Goal: Check status: Check status

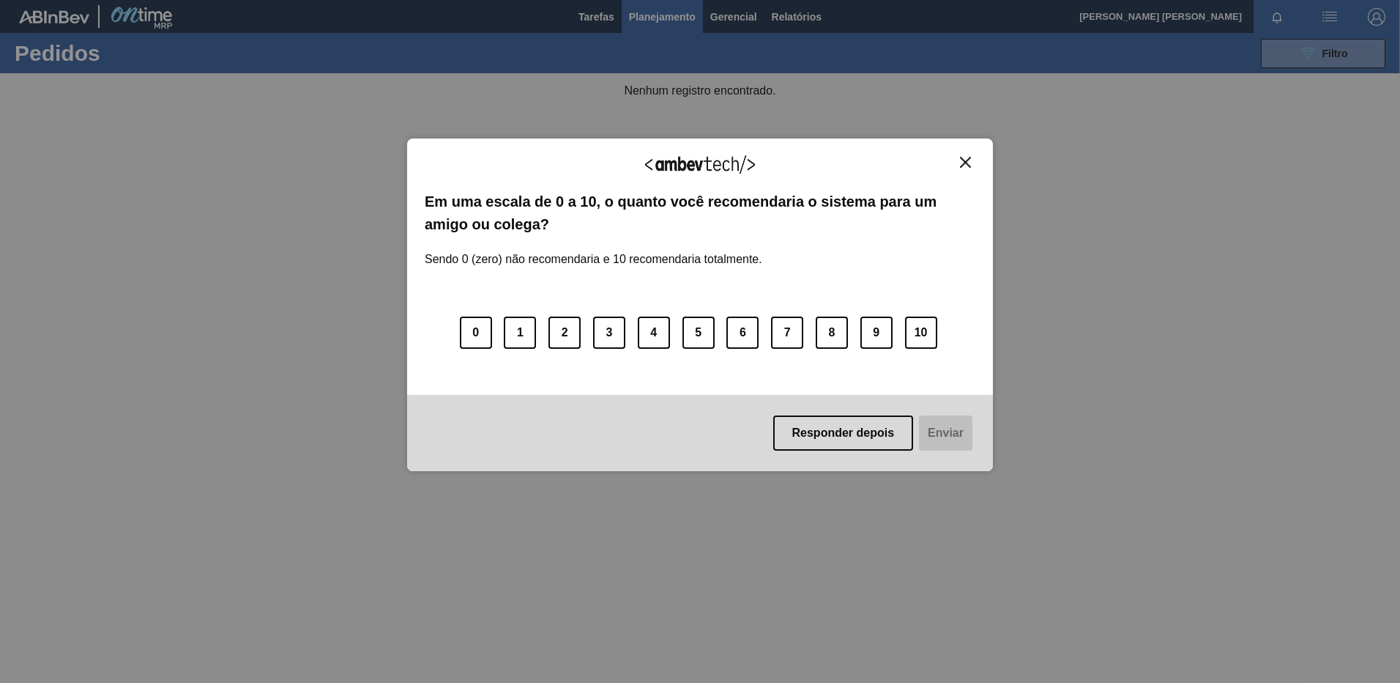
click at [974, 167] on button "Close" at bounding box center [966, 162] width 20 height 12
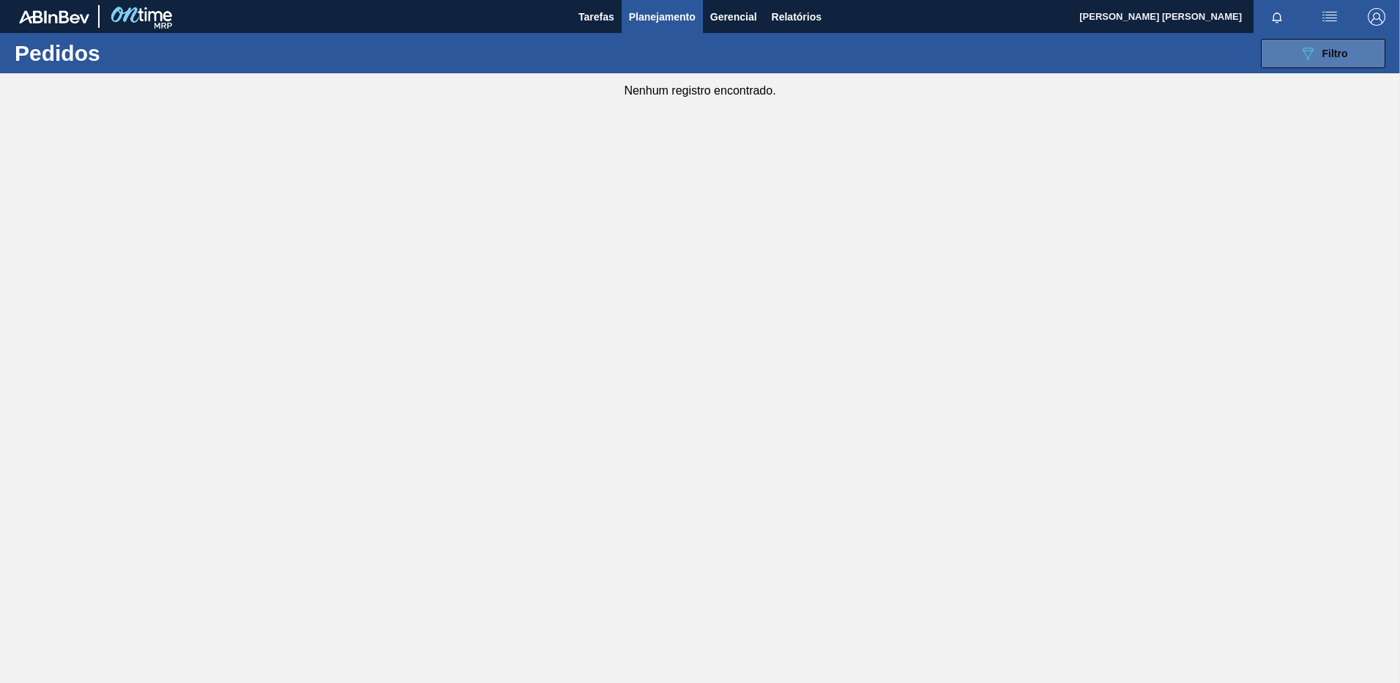
click at [1296, 51] on button "089F7B8B-B2A5-4AFE-B5C0-19BA573D28AC Filtro" at bounding box center [1323, 53] width 125 height 29
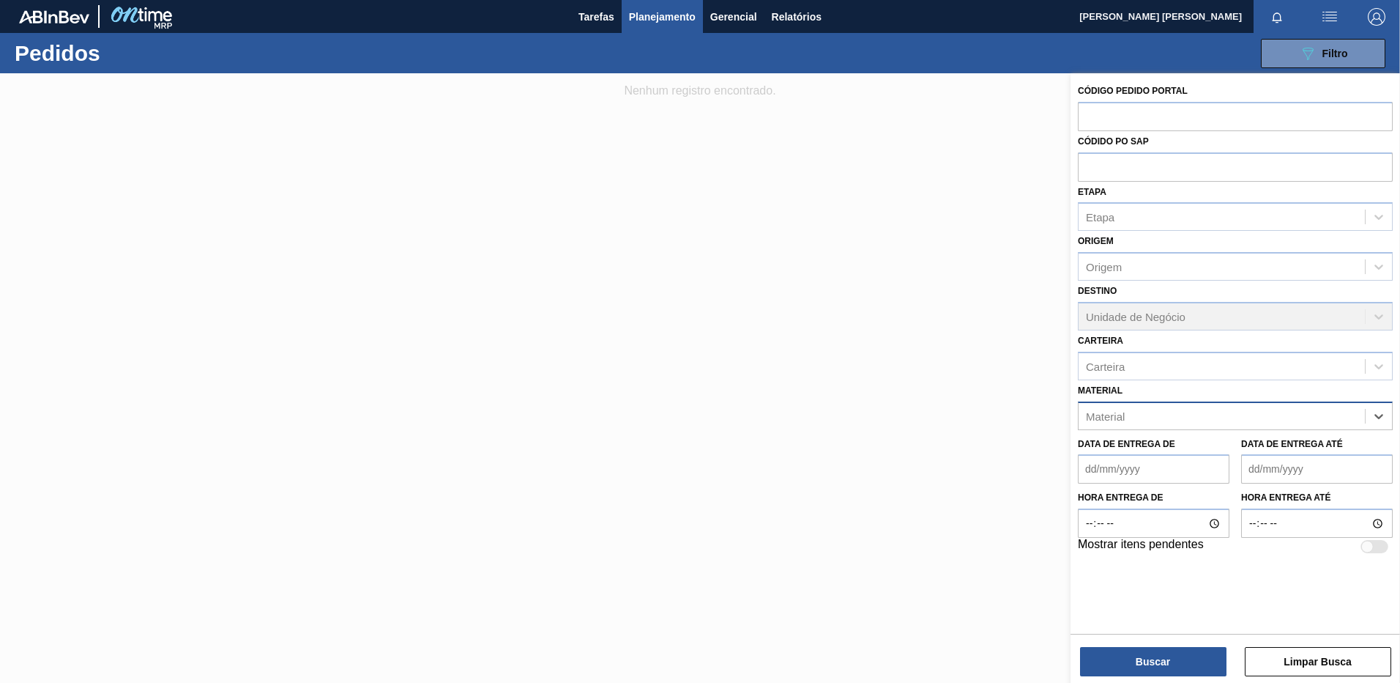
paste input "20005444"
type input "20005444"
click at [1251, 434] on div "Data de Entrega até" at bounding box center [1317, 459] width 152 height 51
click at [1249, 441] on label "Data de Entrega até" at bounding box center [1292, 444] width 102 height 10
click at [1249, 454] on até "Data de Entrega até" at bounding box center [1317, 468] width 152 height 29
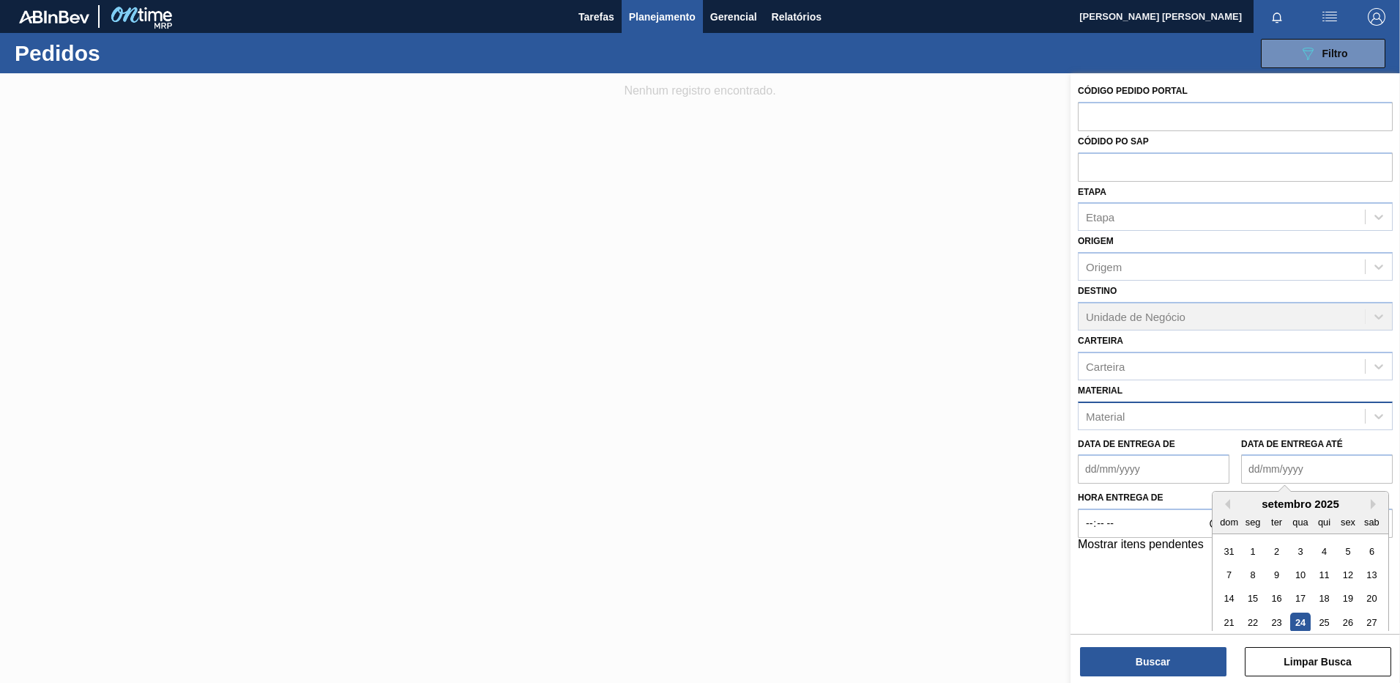
click at [1209, 415] on div "Material" at bounding box center [1222, 415] width 286 height 21
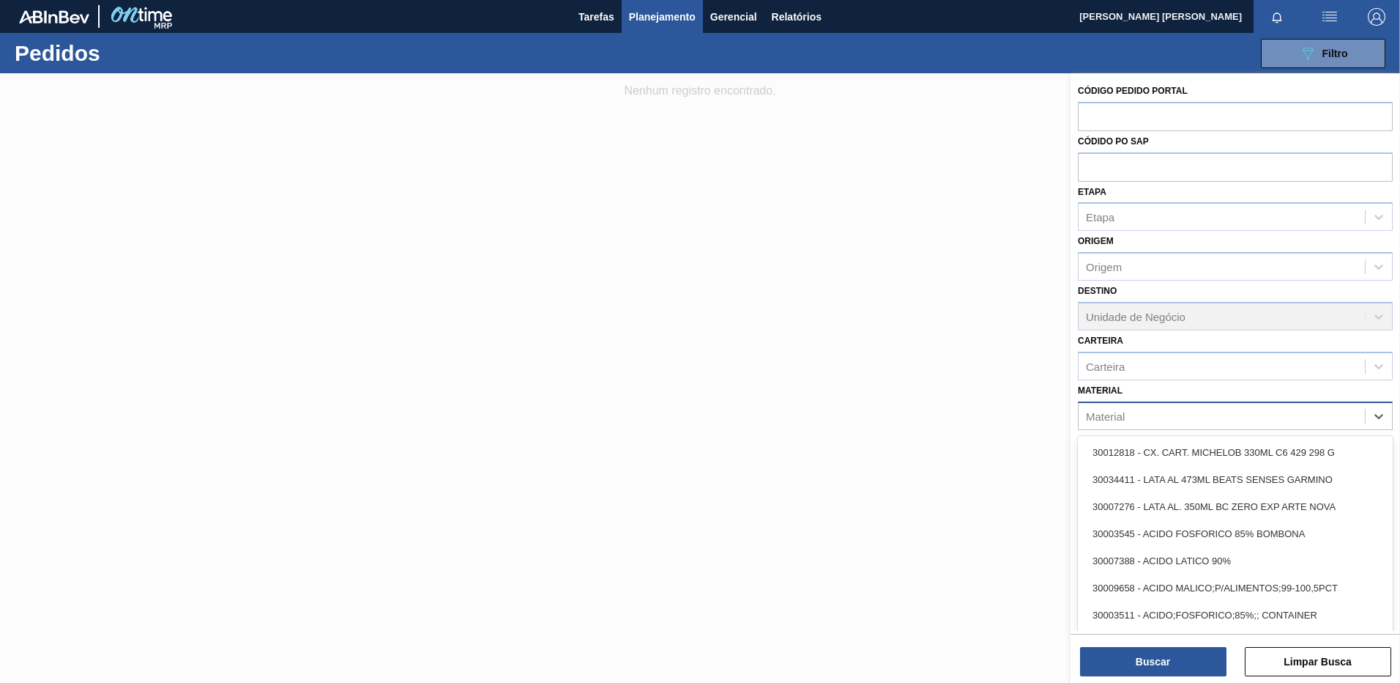
paste input "20005444"
type input "20005444"
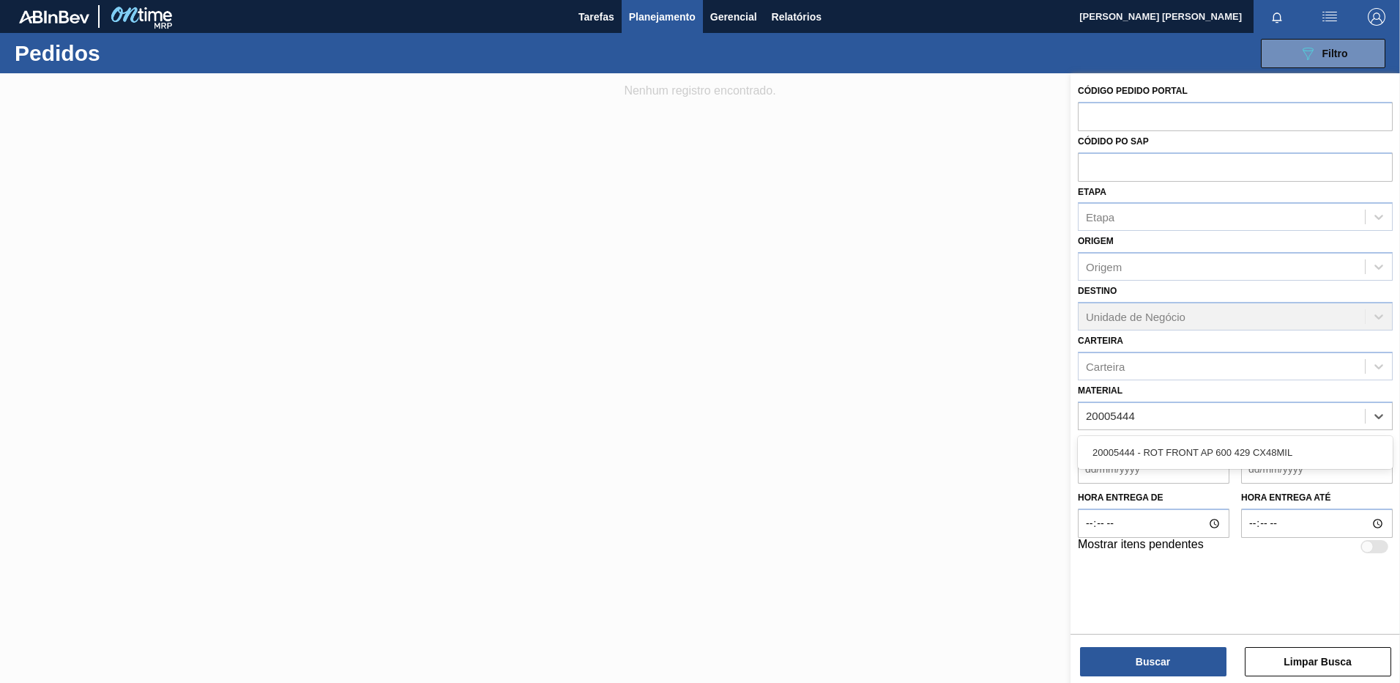
drag, startPoint x: 1188, startPoint y: 461, endPoint x: 1168, endPoint y: 521, distance: 63.9
click at [1188, 460] on div "20005444 - ROT FRONT AP 600 429 CX48MIL" at bounding box center [1235, 452] width 315 height 27
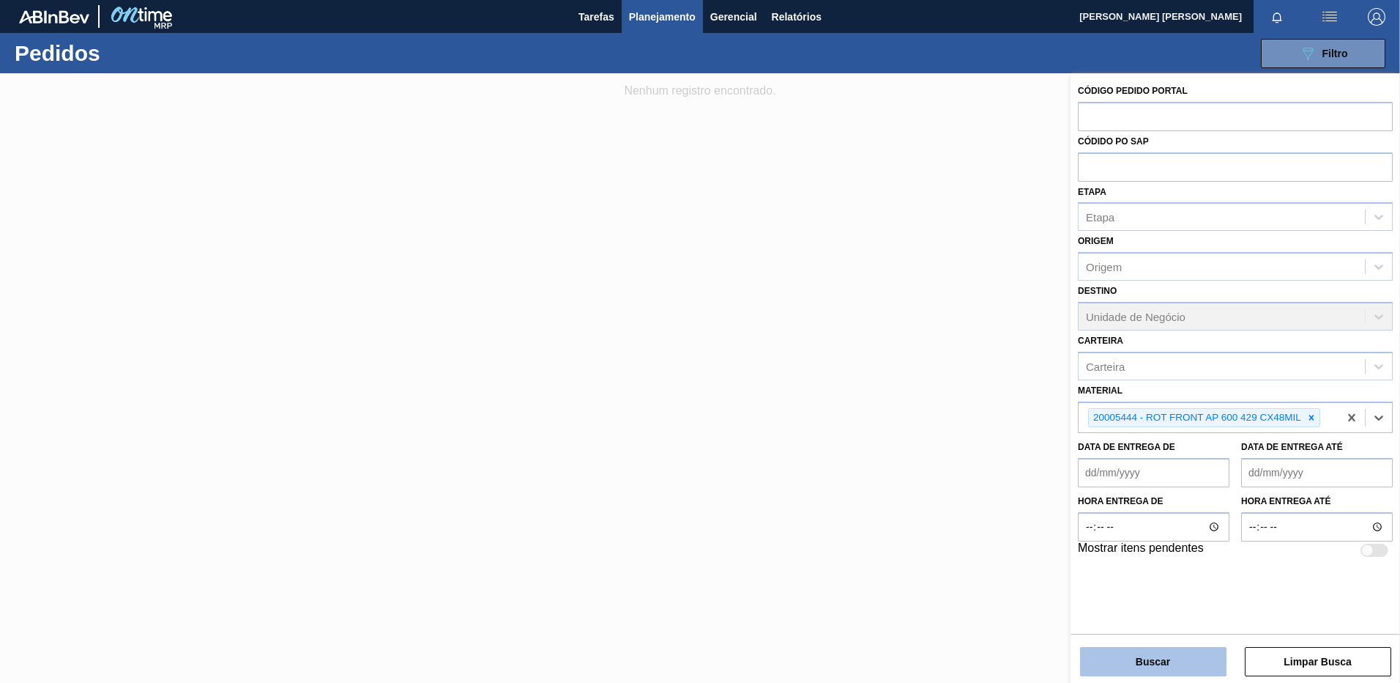
click at [1150, 653] on button "Buscar" at bounding box center [1153, 661] width 146 height 29
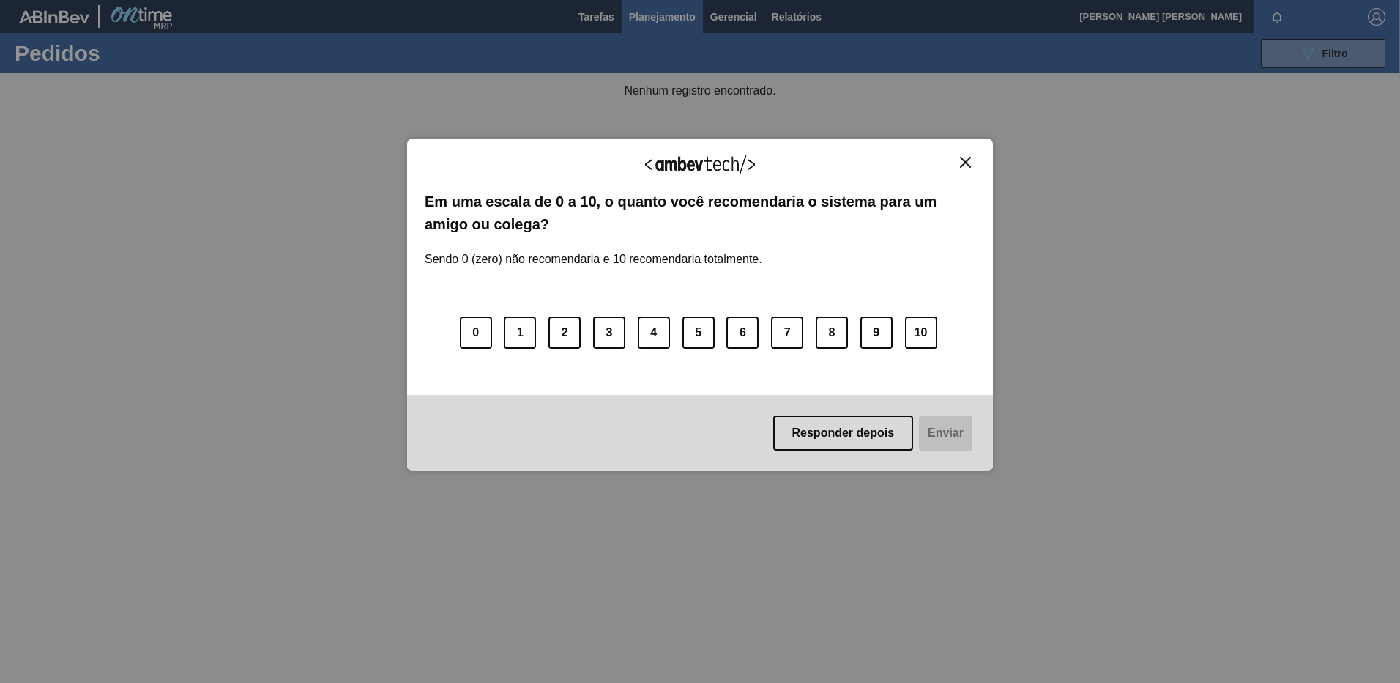
click at [962, 164] on img "Close" at bounding box center [965, 162] width 11 height 11
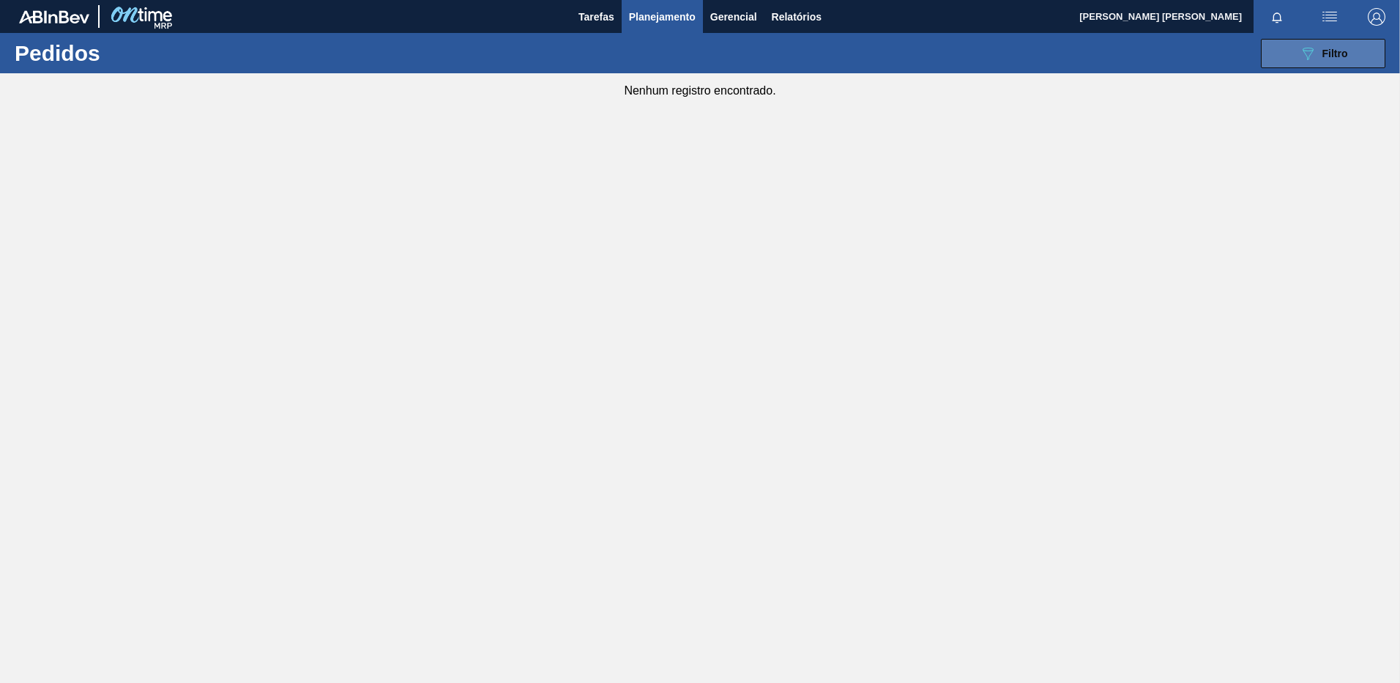
click at [1293, 66] on button "089F7B8B-B2A5-4AFE-B5C0-19BA573D28AC Filtro" at bounding box center [1323, 53] width 125 height 29
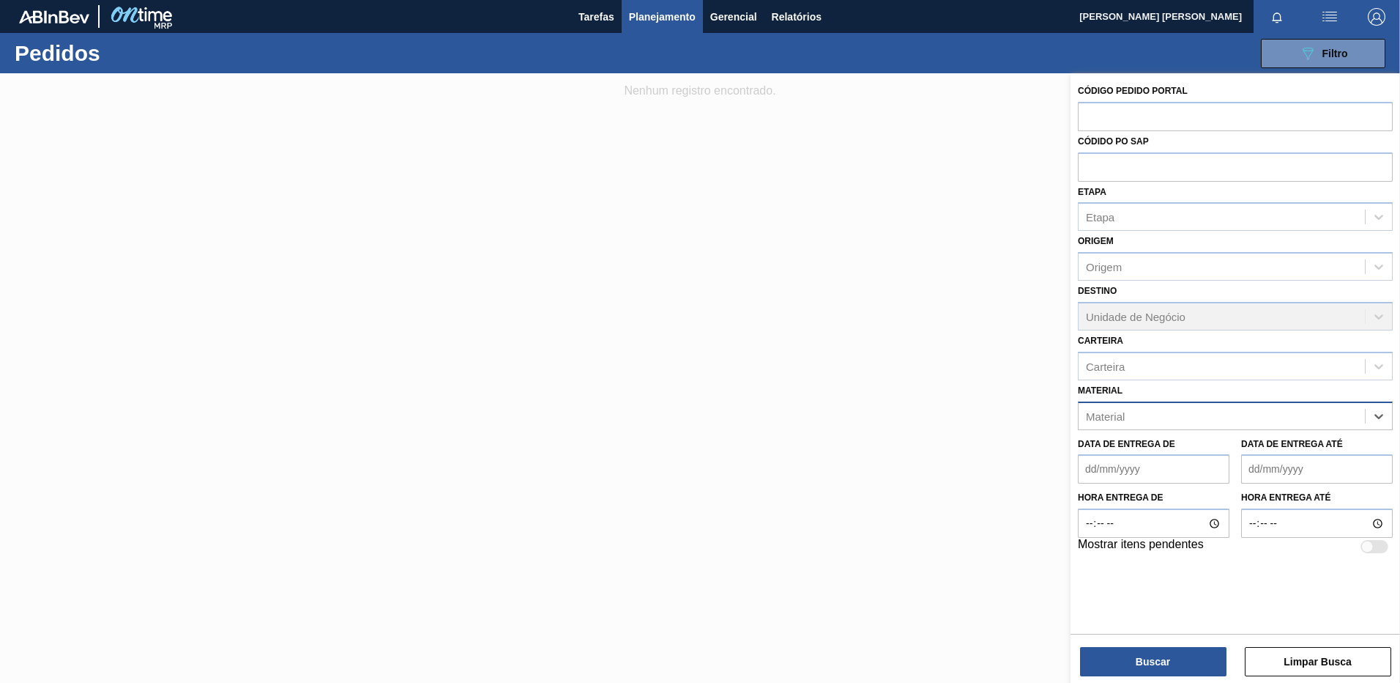
paste input "20005685"
type input "20005685"
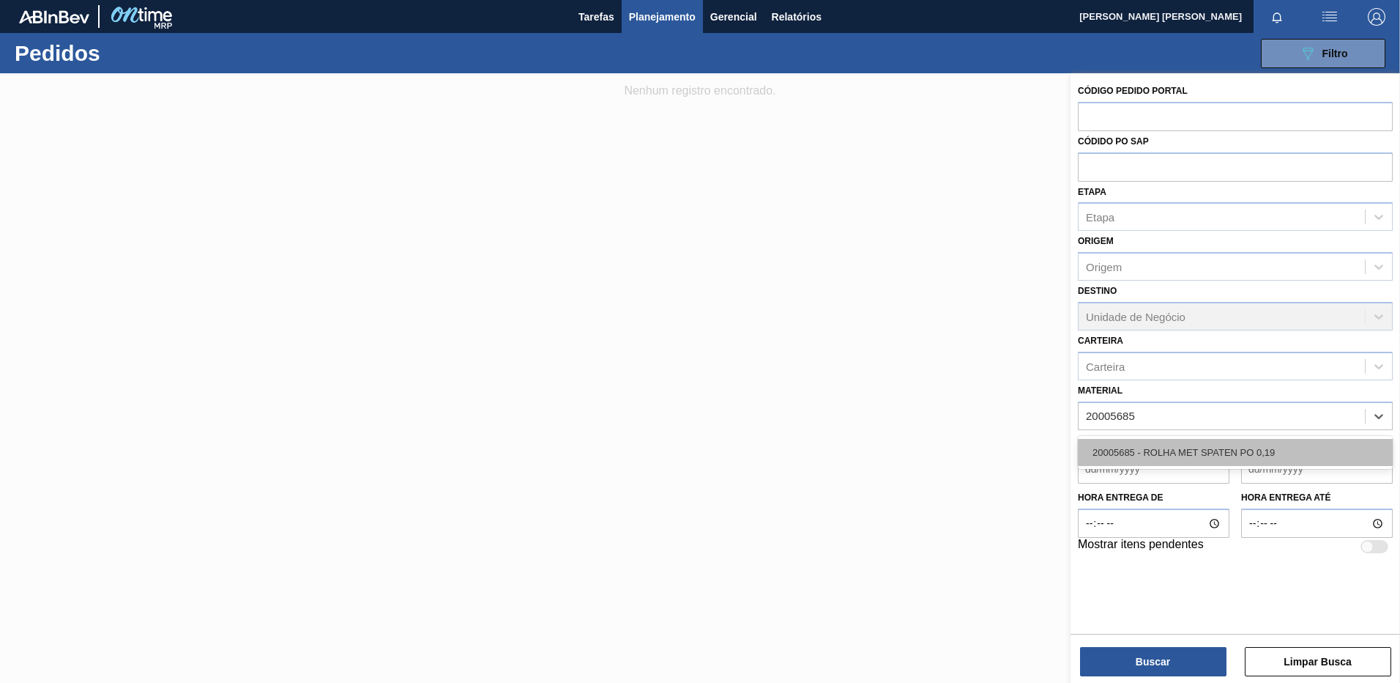
click at [1249, 456] on div "20005685 - ROLHA MET SPATEN PO 0,19" at bounding box center [1235, 452] width 315 height 27
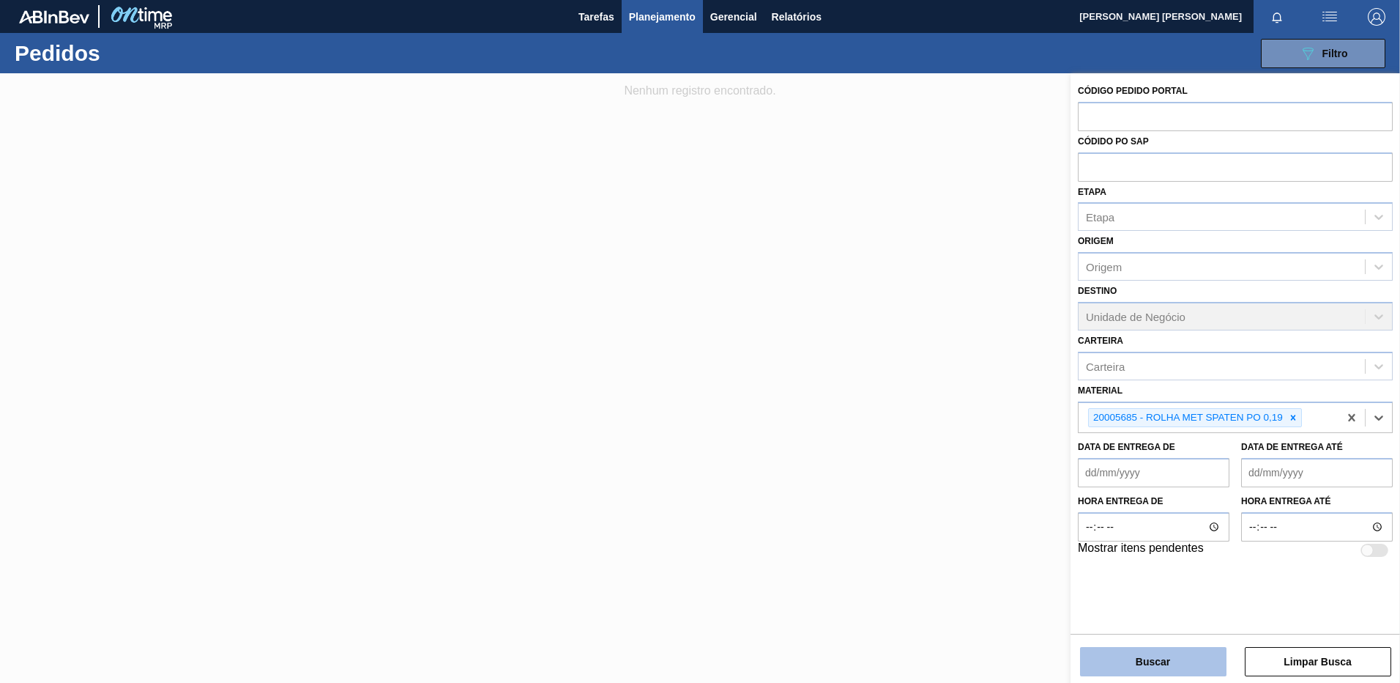
click at [1146, 649] on button "Buscar" at bounding box center [1153, 661] width 146 height 29
